Goal: Navigation & Orientation: Find specific page/section

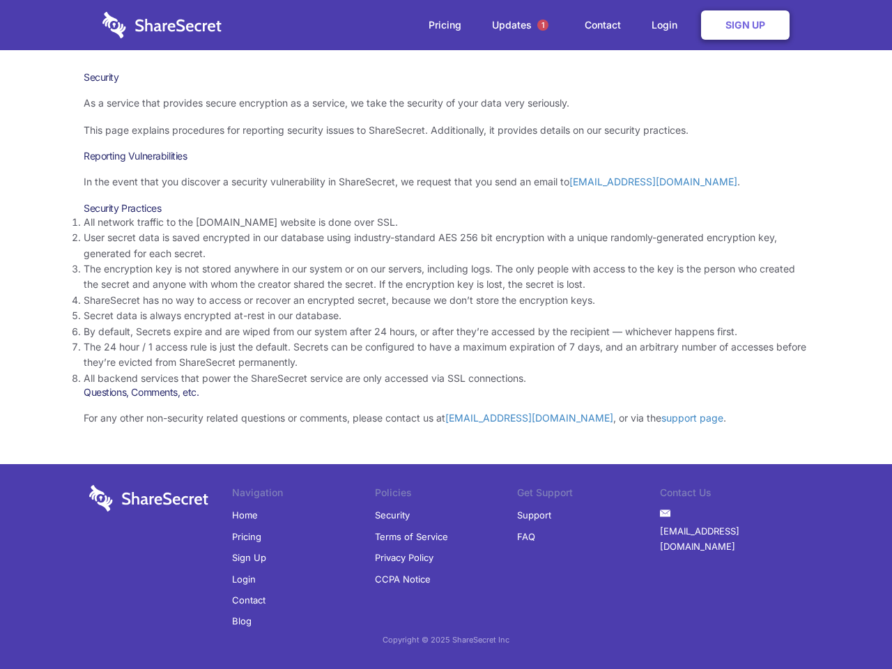
click at [446, 334] on li "By default, Secrets expire and are wiped from our system after 24 hours, or aft…" at bounding box center [446, 331] width 724 height 15
click at [543, 25] on span "1" at bounding box center [542, 25] width 11 height 11
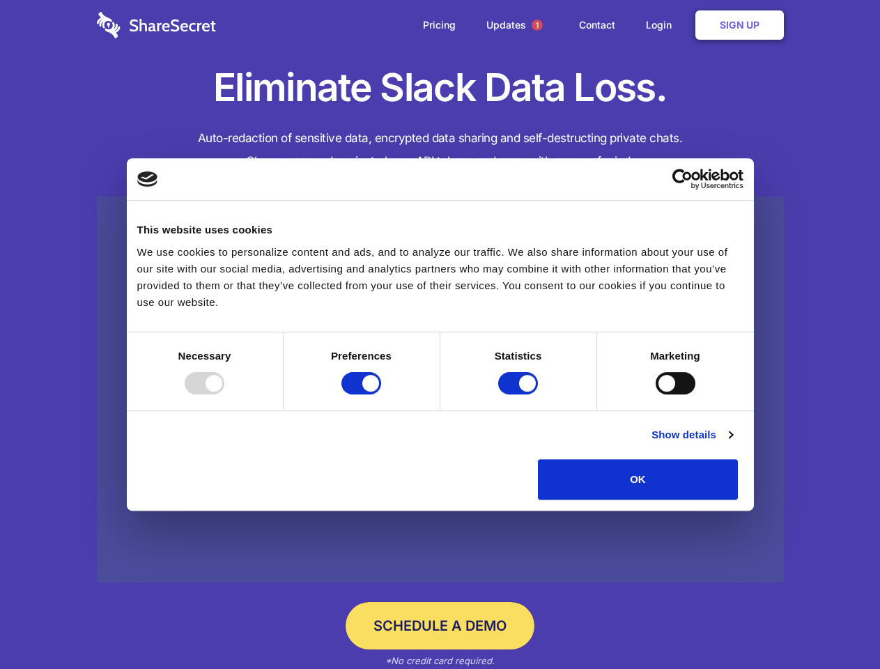
click at [224, 394] on div at bounding box center [205, 383] width 40 height 22
click at [381, 394] on input "Preferences" at bounding box center [361, 383] width 40 height 22
checkbox input "false"
click at [520, 394] on input "Statistics" at bounding box center [518, 383] width 40 height 22
checkbox input "false"
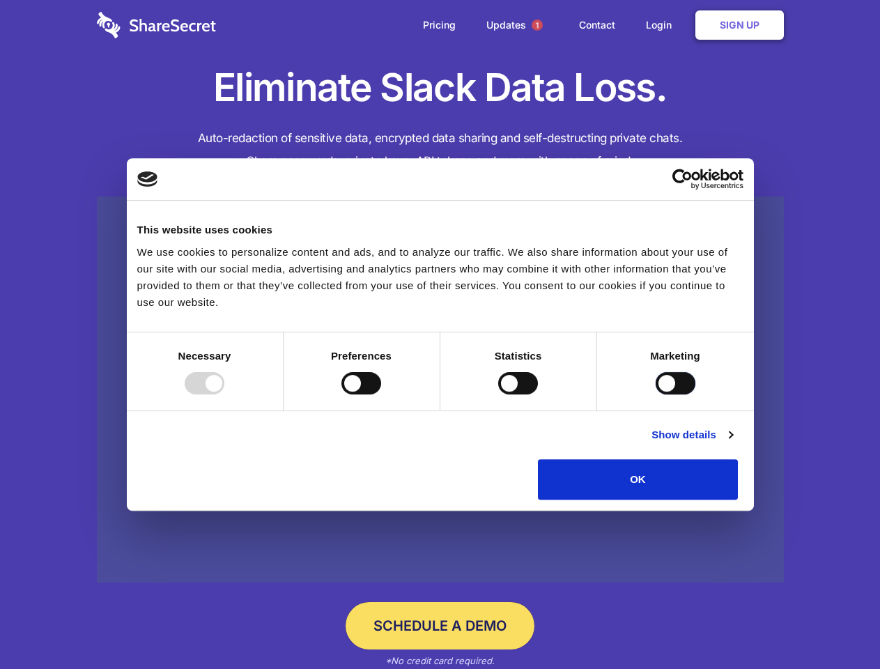
click at [656, 394] on input "Marketing" at bounding box center [676, 383] width 40 height 22
checkbox input "true"
click at [732, 443] on link "Show details" at bounding box center [691, 434] width 81 height 17
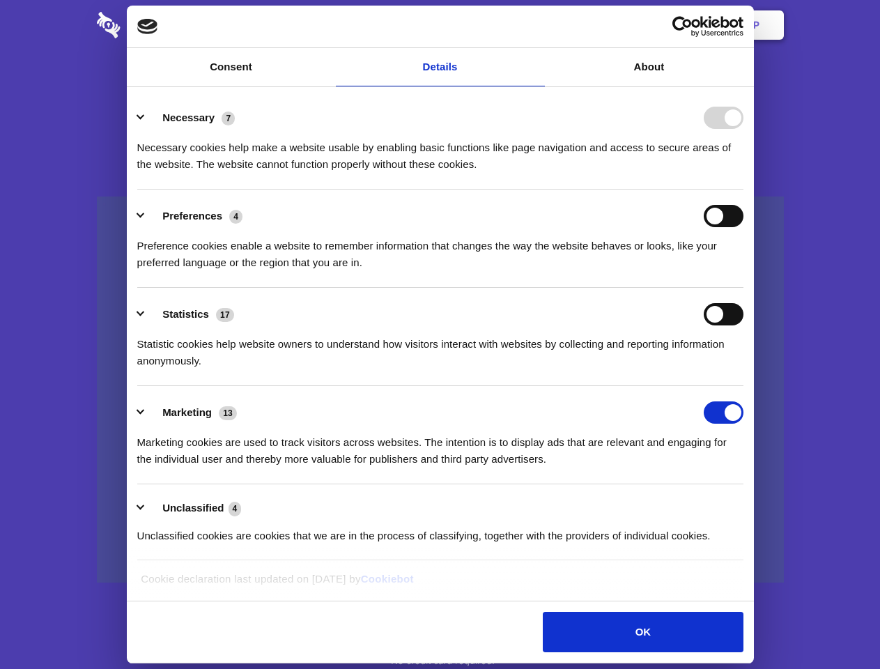
click at [743, 189] on li "Necessary 7 Necessary cookies help make a website usable by enabling basic func…" at bounding box center [440, 140] width 606 height 98
click at [536, 25] on span "1" at bounding box center [537, 25] width 11 height 11
